Goal: Task Accomplishment & Management: Use online tool/utility

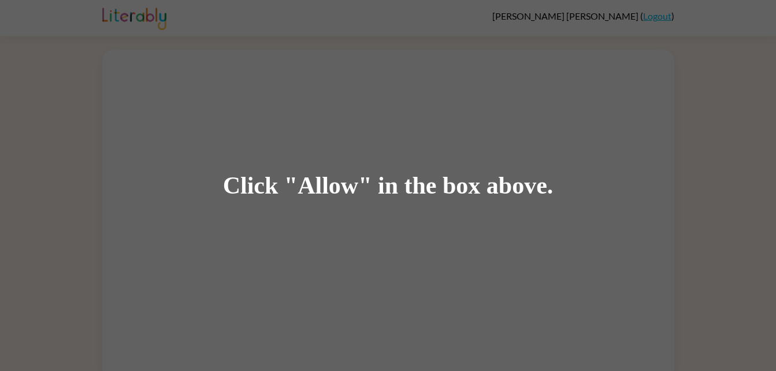
click at [270, 221] on div "Click "Allow" in the box above." at bounding box center [388, 185] width 776 height 371
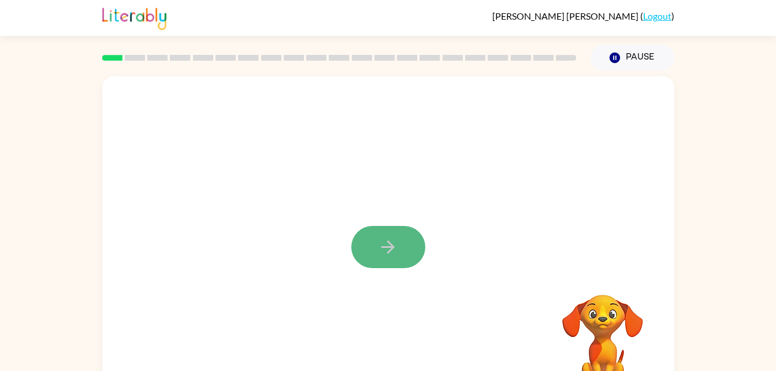
click at [383, 239] on icon "button" at bounding box center [388, 247] width 20 height 20
click at [383, 239] on div at bounding box center [360, 221] width 493 height 42
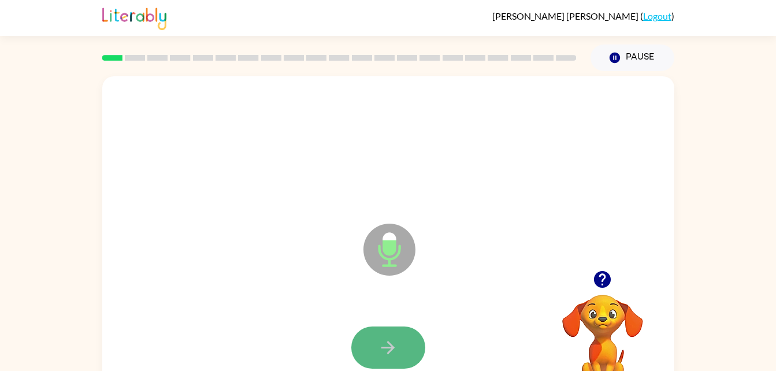
click at [412, 351] on button "button" at bounding box center [388, 347] width 74 height 42
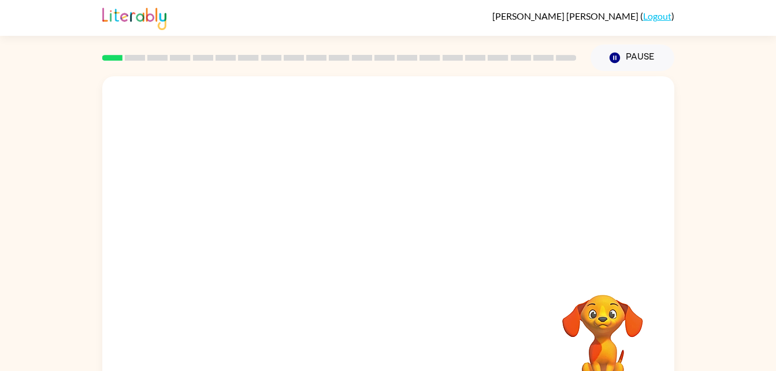
drag, startPoint x: 482, startPoint y: 191, endPoint x: 650, endPoint y: 313, distance: 207.7
click at [650, 313] on div "Your browser must support playing .mp4 files to use Literably. Please try using…" at bounding box center [388, 241] width 572 height 330
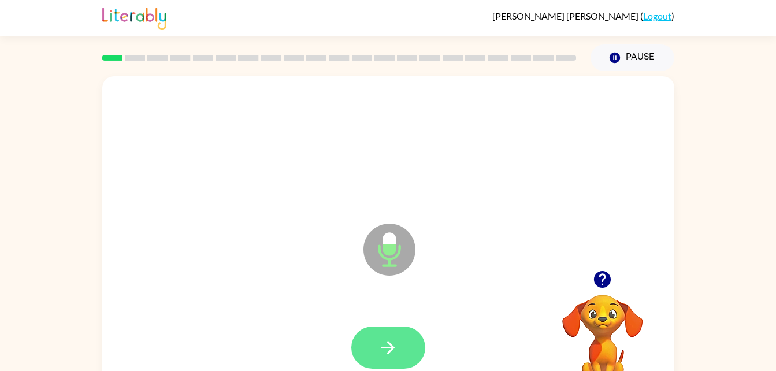
click at [389, 344] on icon "button" at bounding box center [387, 347] width 13 height 13
click at [395, 353] on icon "button" at bounding box center [388, 347] width 20 height 20
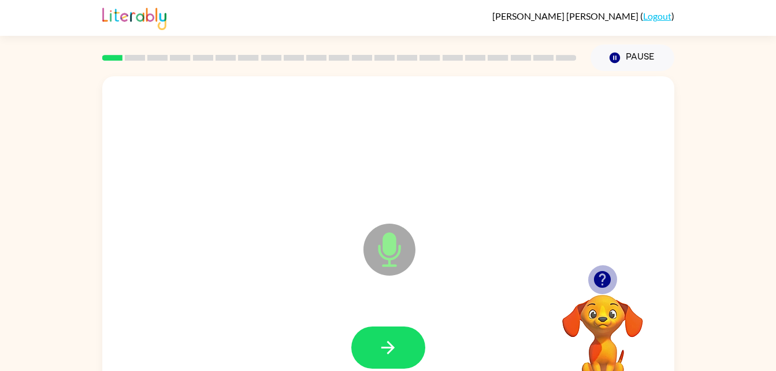
click at [603, 280] on icon "button" at bounding box center [602, 279] width 20 height 20
click at [593, 275] on icon "button" at bounding box center [602, 279] width 20 height 20
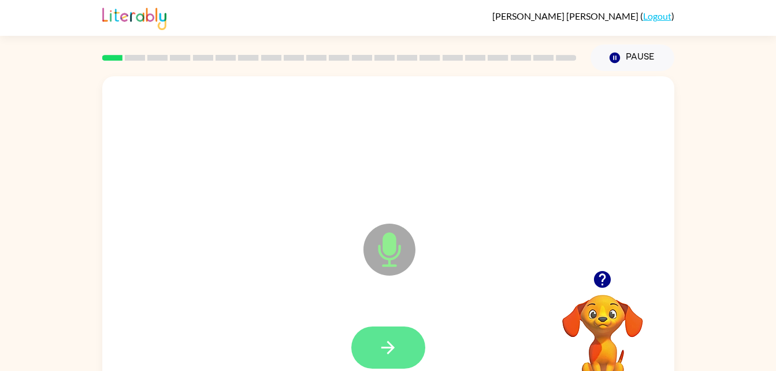
click at [388, 333] on button "button" at bounding box center [388, 347] width 74 height 42
click at [388, 341] on icon "button" at bounding box center [387, 347] width 13 height 13
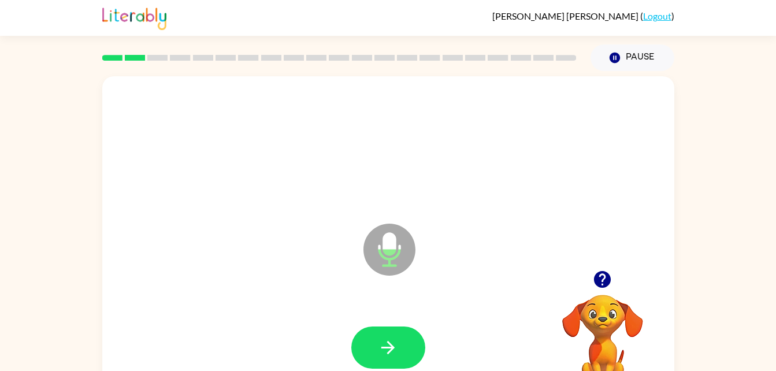
click at [603, 276] on icon "button" at bounding box center [602, 279] width 17 height 17
click at [376, 347] on button "button" at bounding box center [388, 347] width 74 height 42
drag, startPoint x: 389, startPoint y: 336, endPoint x: 600, endPoint y: 269, distance: 220.5
click at [600, 269] on div "Microphone The Microphone is here when it is your turn to talk Your browser mus…" at bounding box center [388, 241] width 572 height 330
click at [600, 277] on icon "button" at bounding box center [602, 279] width 17 height 17
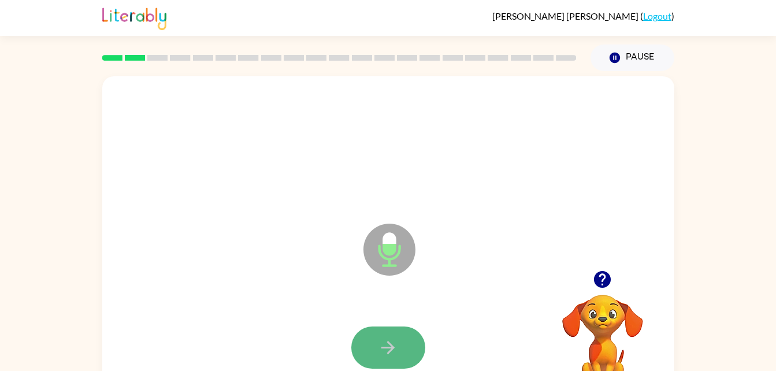
drag, startPoint x: 398, startPoint y: 336, endPoint x: 389, endPoint y: 347, distance: 14.4
click at [389, 347] on icon "button" at bounding box center [387, 347] width 13 height 13
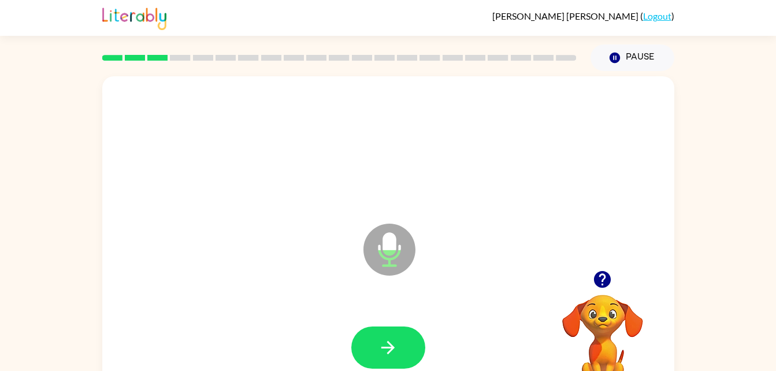
click at [389, 347] on icon "button" at bounding box center [387, 347] width 13 height 13
click at [379, 337] on icon "button" at bounding box center [388, 347] width 20 height 20
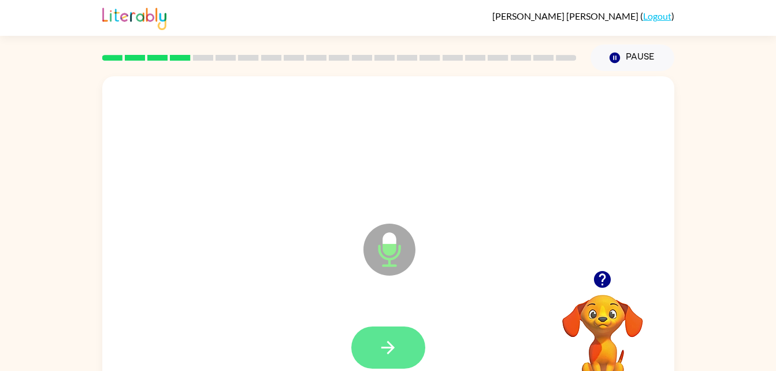
click at [392, 348] on icon "button" at bounding box center [387, 347] width 13 height 13
click at [398, 341] on button "button" at bounding box center [388, 347] width 74 height 42
click at [396, 361] on button "button" at bounding box center [388, 347] width 74 height 42
click at [391, 361] on button "button" at bounding box center [388, 347] width 74 height 42
click at [393, 350] on icon "button" at bounding box center [388, 347] width 20 height 20
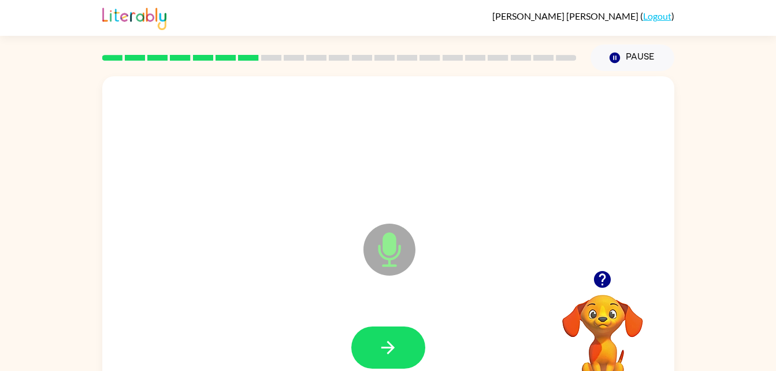
click at [603, 274] on icon "button" at bounding box center [602, 279] width 20 height 20
click at [603, 274] on div "Microphone The Microphone is here when it is your turn to talk" at bounding box center [388, 241] width 572 height 330
click at [375, 354] on button "button" at bounding box center [388, 347] width 74 height 42
click at [600, 276] on icon "button" at bounding box center [602, 279] width 20 height 20
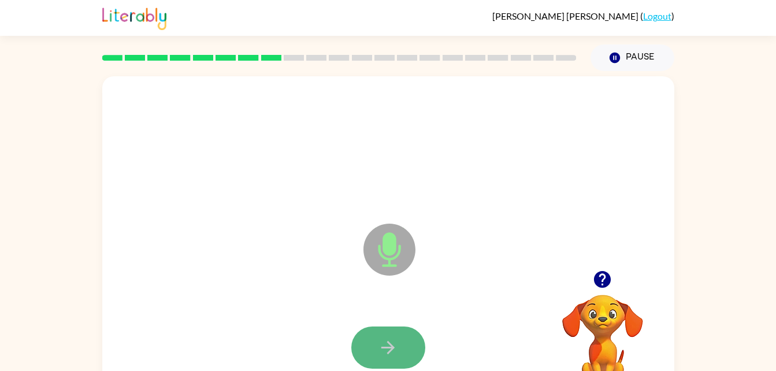
click at [376, 354] on button "button" at bounding box center [388, 347] width 74 height 42
click at [398, 337] on button "button" at bounding box center [388, 347] width 74 height 42
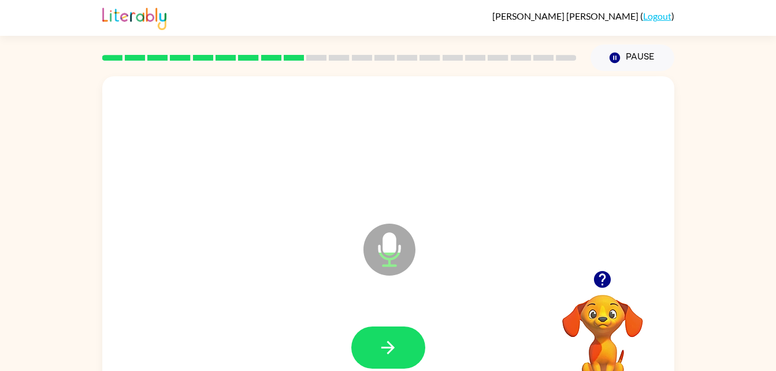
click at [601, 276] on icon "button" at bounding box center [602, 279] width 17 height 17
click at [408, 340] on button "button" at bounding box center [388, 347] width 74 height 42
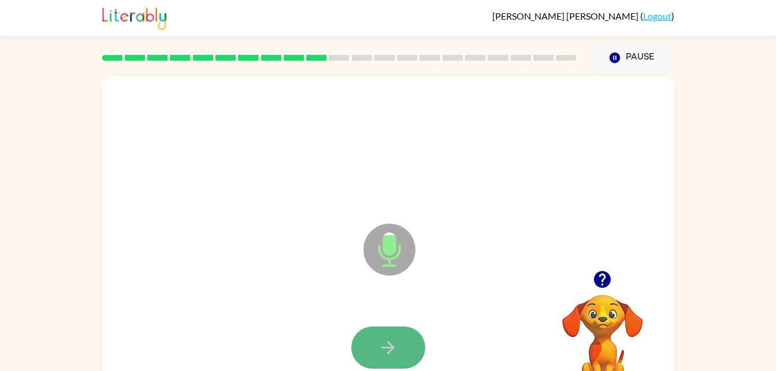
click at [369, 344] on button "button" at bounding box center [388, 347] width 74 height 42
click at [399, 345] on button "button" at bounding box center [388, 347] width 74 height 42
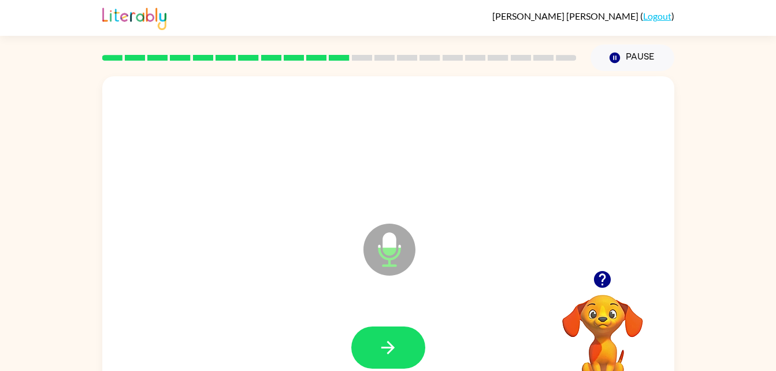
click at [399, 345] on button "button" at bounding box center [388, 347] width 74 height 42
drag, startPoint x: 399, startPoint y: 345, endPoint x: 391, endPoint y: 283, distance: 62.4
click at [391, 283] on div "Microphone The Microphone is here when it is your turn to talk" at bounding box center [388, 241] width 572 height 330
click at [382, 337] on icon "button" at bounding box center [388, 347] width 20 height 20
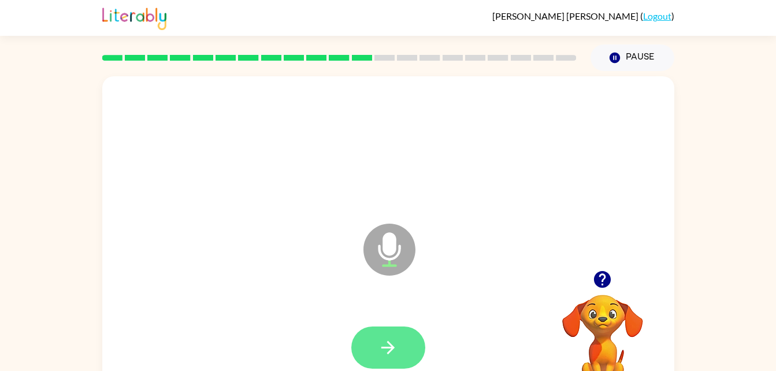
click at [400, 356] on button "button" at bounding box center [388, 347] width 74 height 42
click at [397, 347] on icon "button" at bounding box center [388, 347] width 20 height 20
click at [392, 347] on icon "button" at bounding box center [387, 347] width 13 height 13
click at [404, 366] on button "button" at bounding box center [388, 347] width 74 height 42
click at [391, 359] on button "button" at bounding box center [388, 347] width 74 height 42
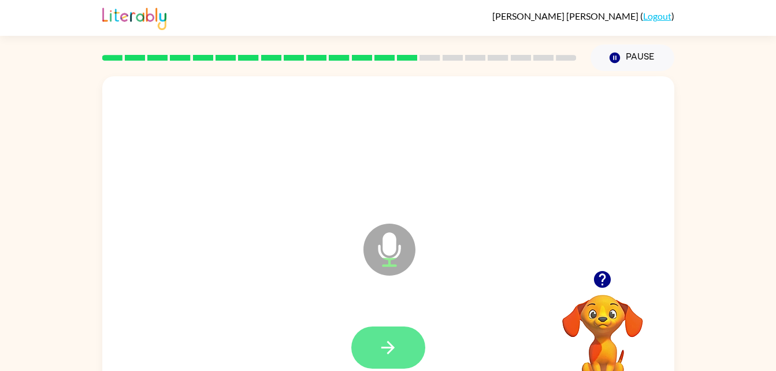
click at [403, 330] on button "button" at bounding box center [388, 347] width 74 height 42
click at [398, 341] on button "button" at bounding box center [388, 347] width 74 height 42
click at [391, 351] on icon "button" at bounding box center [387, 347] width 13 height 13
click at [606, 283] on icon "button" at bounding box center [602, 279] width 17 height 17
click at [386, 351] on icon "button" at bounding box center [388, 347] width 20 height 20
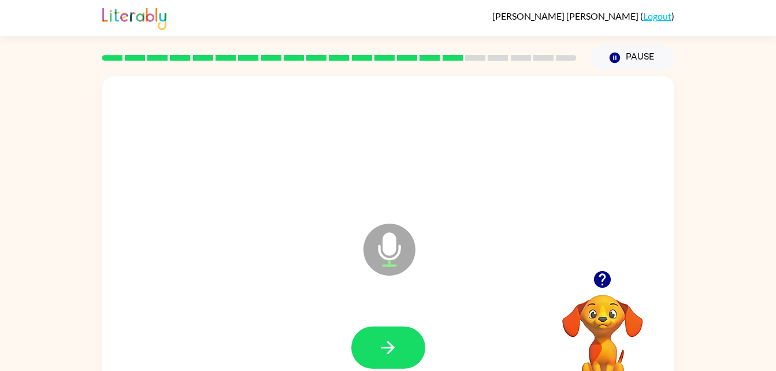
click at [601, 284] on icon "button" at bounding box center [602, 279] width 17 height 17
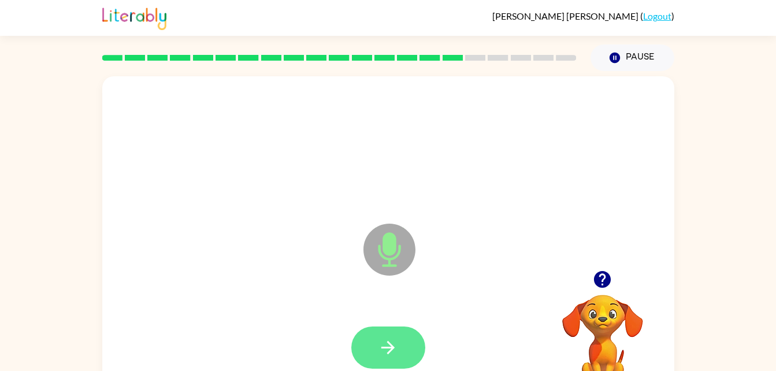
click at [391, 351] on icon "button" at bounding box center [387, 347] width 13 height 13
click at [388, 347] on icon "button" at bounding box center [387, 347] width 13 height 13
click at [379, 366] on button "button" at bounding box center [388, 347] width 74 height 42
click at [406, 356] on button "button" at bounding box center [388, 347] width 74 height 42
click at [596, 272] on icon "button" at bounding box center [602, 279] width 20 height 20
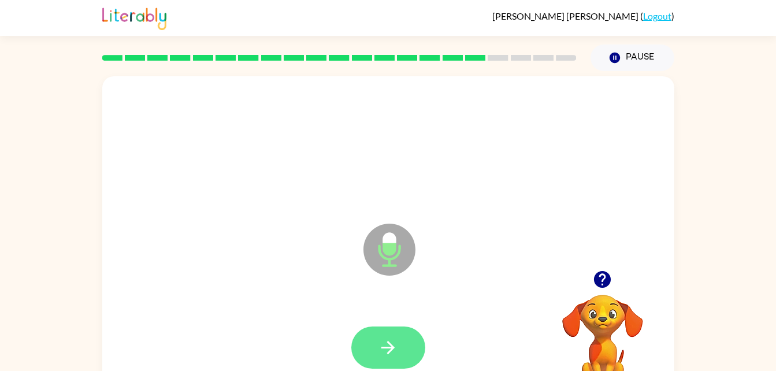
click at [388, 364] on button "button" at bounding box center [388, 347] width 74 height 42
click at [400, 357] on button "button" at bounding box center [388, 347] width 74 height 42
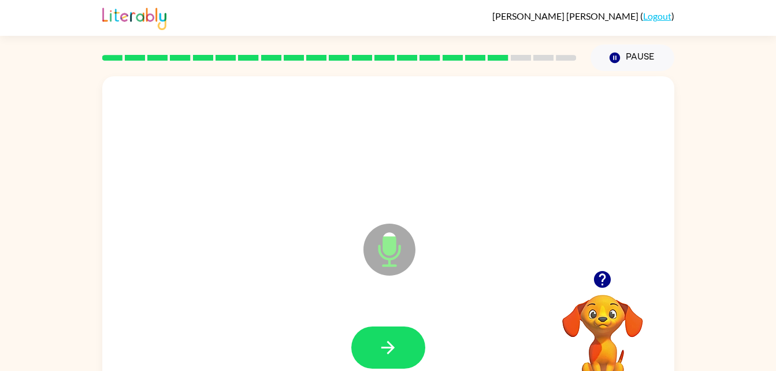
click at [597, 288] on icon "button" at bounding box center [602, 279] width 20 height 20
click at [394, 354] on icon "button" at bounding box center [388, 347] width 20 height 20
click at [377, 356] on button "button" at bounding box center [388, 347] width 74 height 42
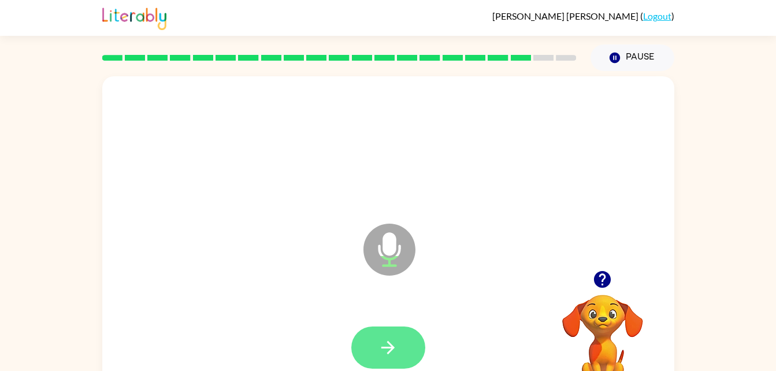
click at [399, 351] on button "button" at bounding box center [388, 347] width 74 height 42
click at [404, 340] on button "button" at bounding box center [388, 347] width 74 height 42
click at [390, 351] on icon "button" at bounding box center [387, 347] width 13 height 13
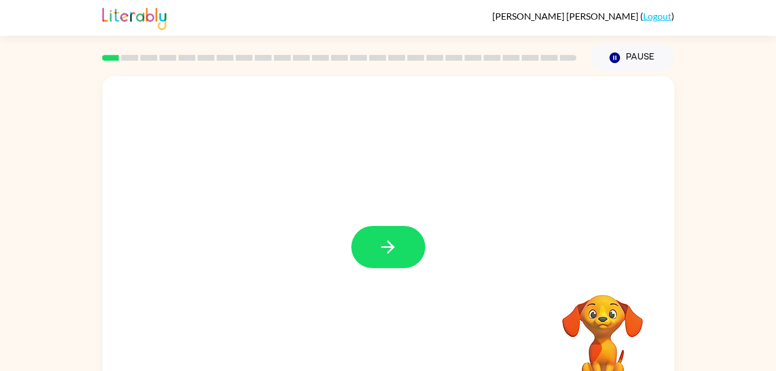
click at [597, 286] on video "Your browser must support playing .mp4 files to use Literably. Please try using…" at bounding box center [603, 335] width 116 height 116
click at [397, 235] on button "button" at bounding box center [388, 247] width 74 height 42
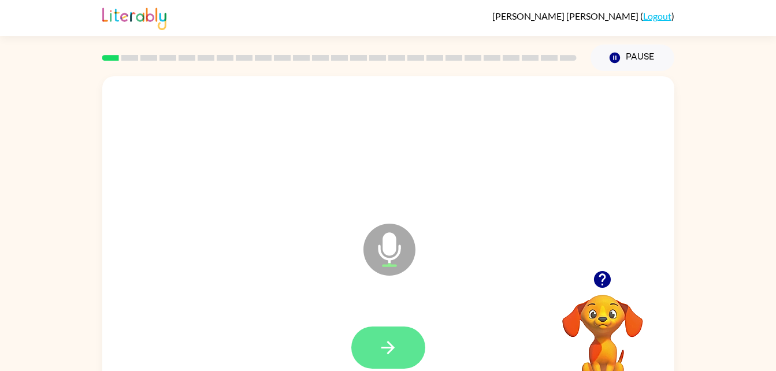
click at [391, 337] on icon "button" at bounding box center [388, 347] width 20 height 20
click at [403, 350] on button "button" at bounding box center [388, 347] width 74 height 42
click at [391, 354] on icon "button" at bounding box center [388, 347] width 20 height 20
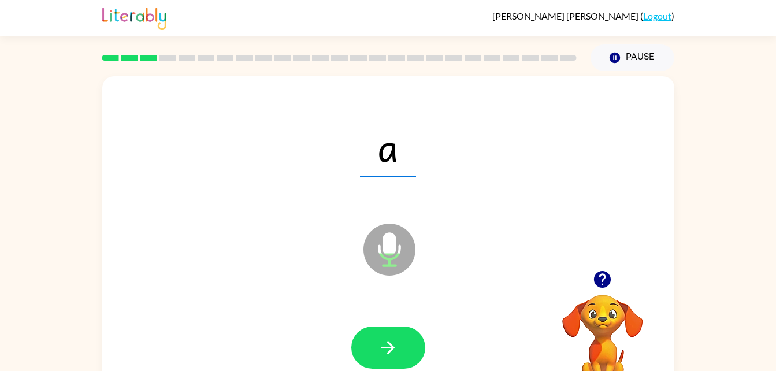
click at [600, 287] on icon "button" at bounding box center [602, 279] width 17 height 17
click at [391, 350] on icon "button" at bounding box center [387, 347] width 13 height 13
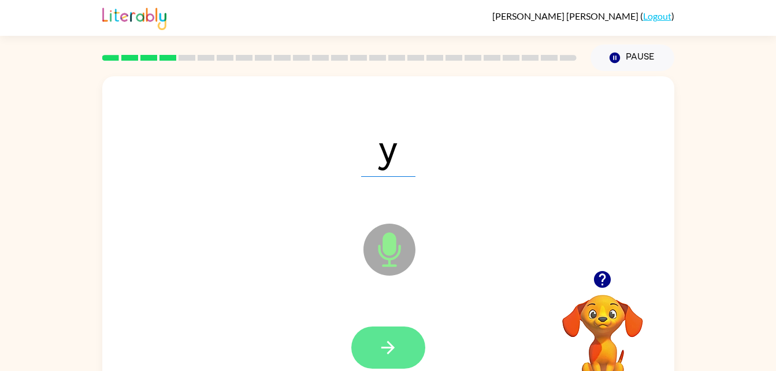
click at [392, 359] on button "button" at bounding box center [388, 347] width 74 height 42
click at [404, 366] on button "button" at bounding box center [388, 347] width 74 height 42
click at [400, 352] on button "button" at bounding box center [388, 347] width 74 height 42
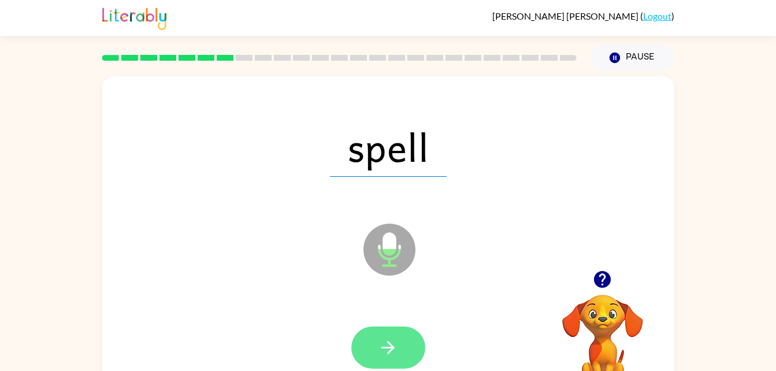
click at [395, 340] on icon "button" at bounding box center [388, 347] width 20 height 20
click at [392, 342] on icon "button" at bounding box center [388, 347] width 20 height 20
click at [402, 357] on button "button" at bounding box center [388, 347] width 74 height 42
click at [399, 343] on button "button" at bounding box center [388, 347] width 74 height 42
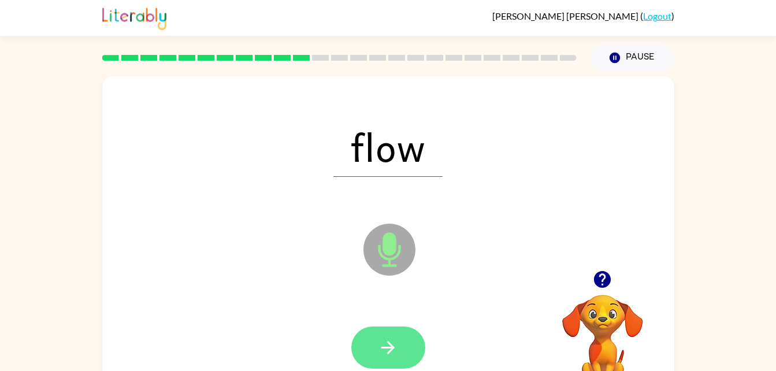
click at [391, 345] on icon "button" at bounding box center [387, 347] width 13 height 13
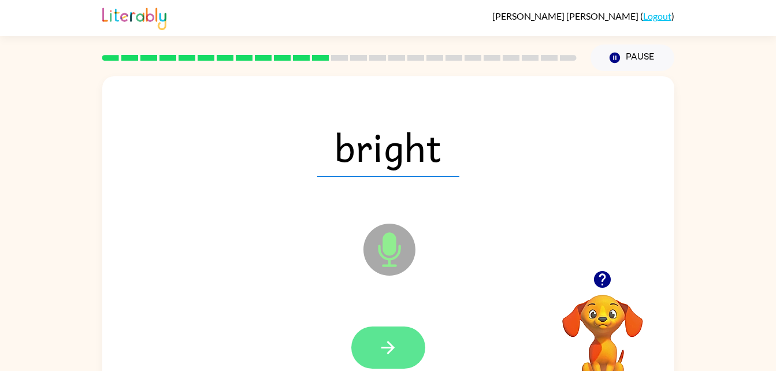
click at [389, 337] on icon "button" at bounding box center [388, 347] width 20 height 20
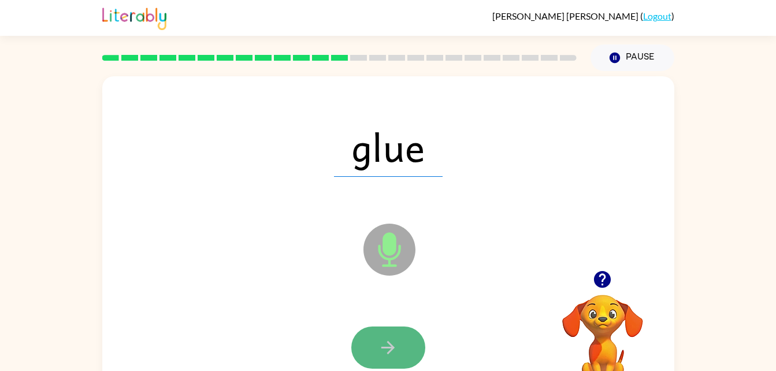
click at [380, 346] on icon "button" at bounding box center [388, 347] width 20 height 20
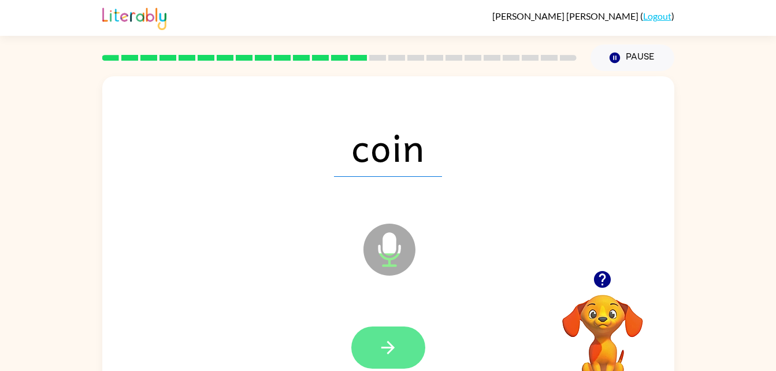
click at [395, 352] on icon "button" at bounding box center [388, 347] width 20 height 20
click at [396, 351] on icon "button" at bounding box center [388, 347] width 20 height 20
click at [392, 345] on icon "button" at bounding box center [387, 347] width 13 height 13
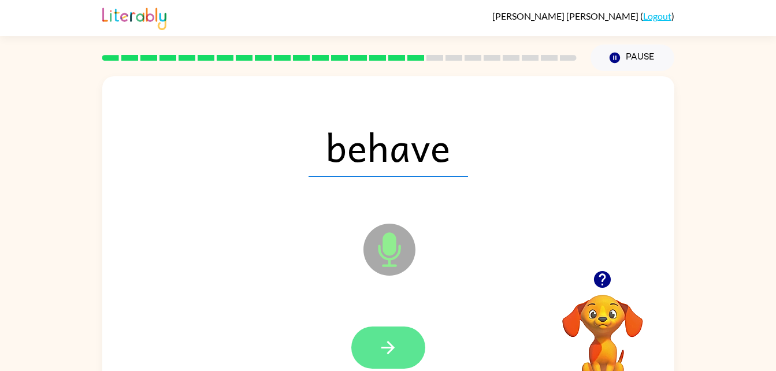
click at [413, 359] on button "button" at bounding box center [388, 347] width 74 height 42
click at [399, 352] on button "button" at bounding box center [388, 347] width 74 height 42
click at [392, 357] on icon "button" at bounding box center [388, 347] width 20 height 20
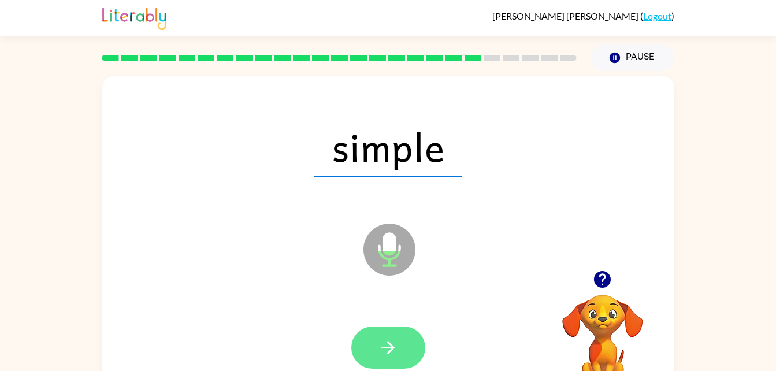
click at [400, 344] on button "button" at bounding box center [388, 347] width 74 height 42
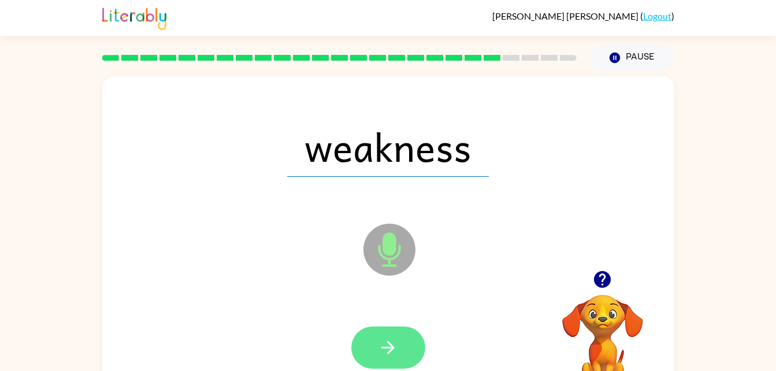
click at [399, 354] on button "button" at bounding box center [388, 347] width 74 height 42
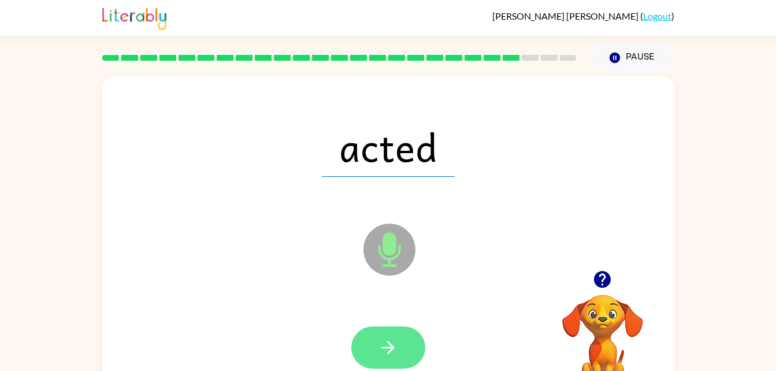
click at [387, 351] on icon "button" at bounding box center [388, 347] width 20 height 20
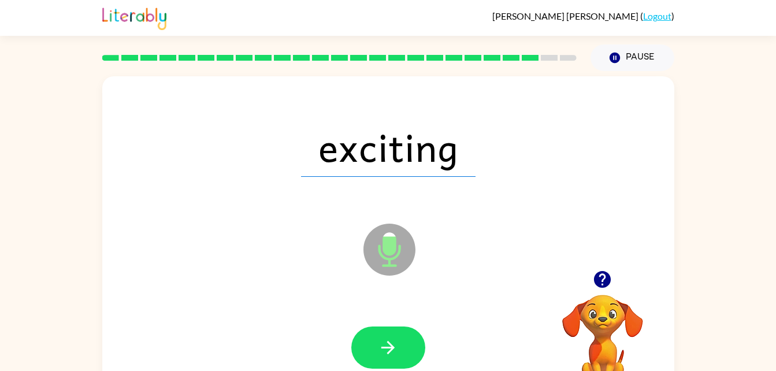
click at [610, 280] on icon "button" at bounding box center [602, 279] width 17 height 17
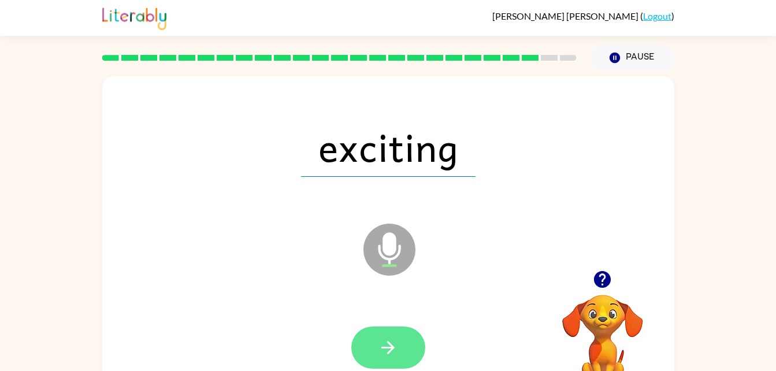
click at [397, 340] on icon "button" at bounding box center [388, 347] width 20 height 20
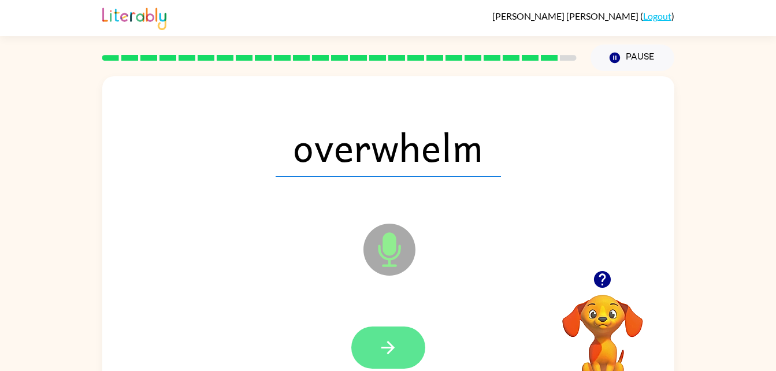
click at [382, 344] on icon "button" at bounding box center [388, 347] width 20 height 20
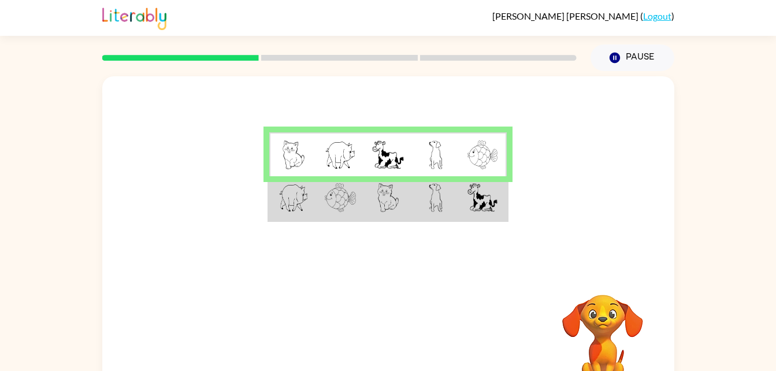
click at [408, 188] on td at bounding box center [387, 198] width 47 height 44
click at [409, 200] on td at bounding box center [387, 198] width 47 height 44
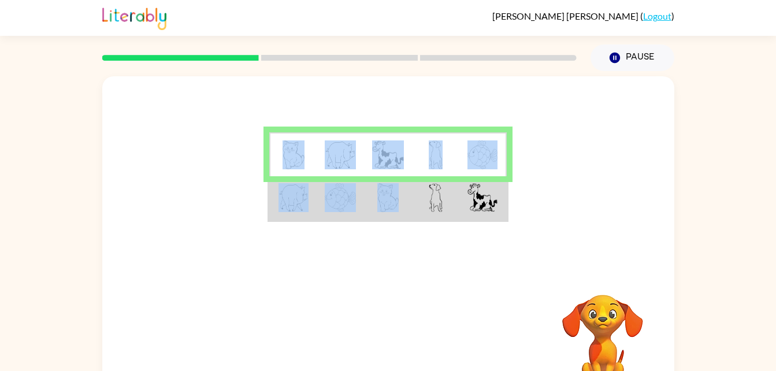
click at [409, 200] on td at bounding box center [387, 198] width 47 height 44
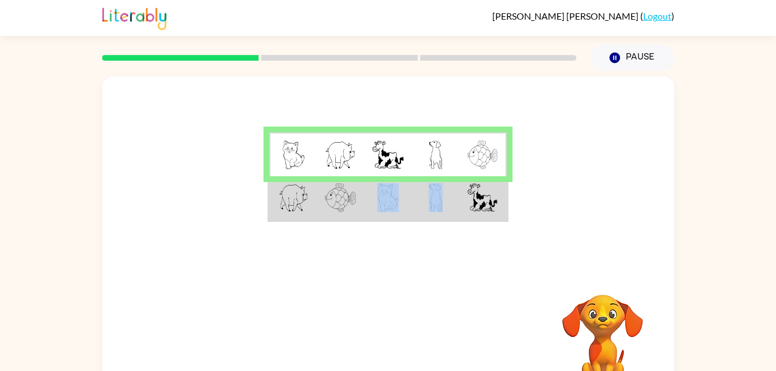
click at [409, 200] on td at bounding box center [387, 198] width 47 height 44
drag, startPoint x: 409, startPoint y: 200, endPoint x: 545, endPoint y: 199, distance: 135.8
click at [545, 199] on div at bounding box center [388, 173] width 572 height 194
click at [397, 196] on img at bounding box center [388, 197] width 22 height 29
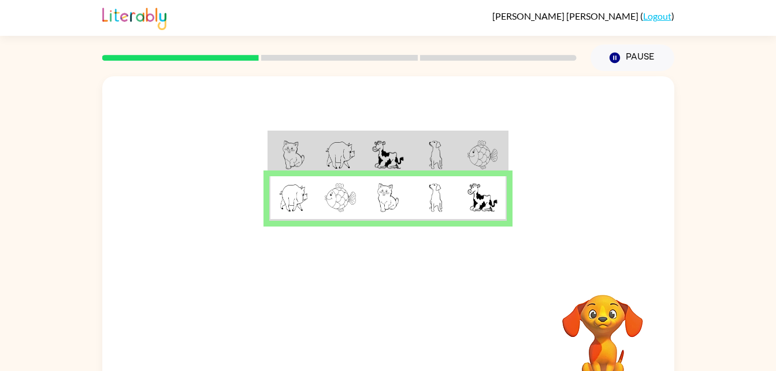
click at [432, 211] on img at bounding box center [436, 197] width 14 height 29
click at [459, 166] on td at bounding box center [482, 154] width 47 height 44
click at [620, 61] on icon "Pause" at bounding box center [614, 57] width 13 height 13
drag, startPoint x: 620, startPoint y: 61, endPoint x: 527, endPoint y: 92, distance: 98.8
click at [527, 92] on div at bounding box center [388, 173] width 572 height 194
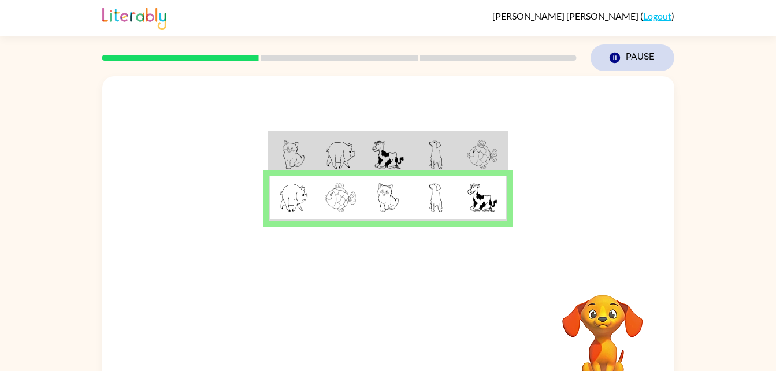
click at [622, 50] on button "Pause Pause" at bounding box center [632, 57] width 84 height 27
click at [615, 50] on button "Pause Pause" at bounding box center [632, 57] width 84 height 27
